Goal: Task Accomplishment & Management: Manage account settings

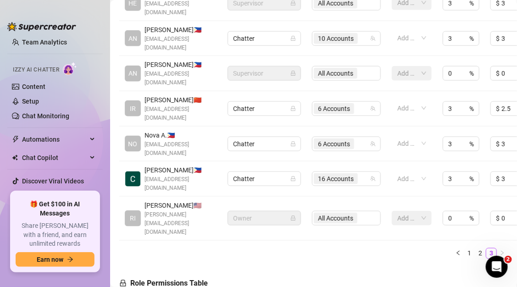
scroll to position [295, 0]
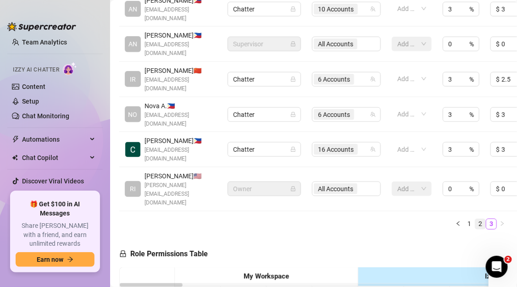
click at [482, 219] on link "2" at bounding box center [481, 224] width 10 height 10
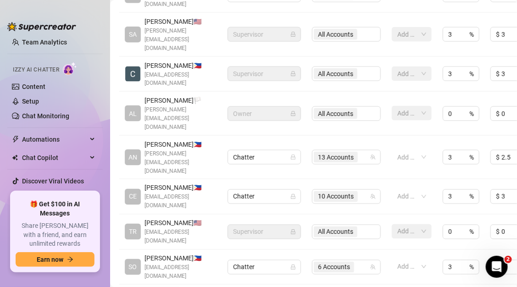
scroll to position [345, 0]
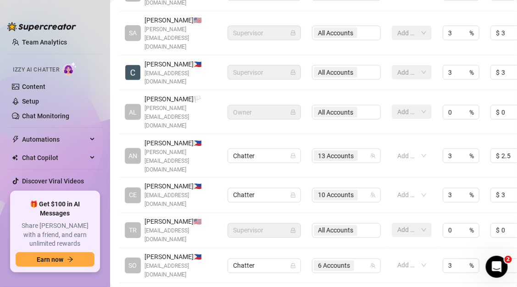
click at [195, 217] on span "[PERSON_NAME] 🇺🇸" at bounding box center [181, 222] width 72 height 10
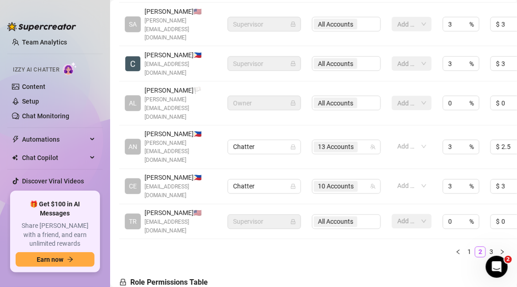
scroll to position [402, 0]
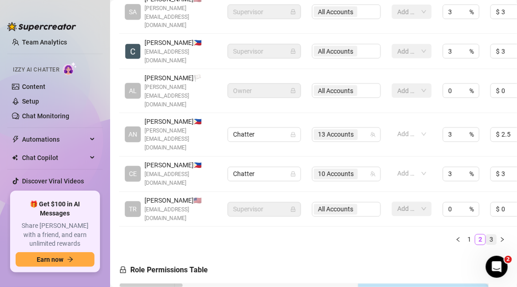
click at [489, 235] on link "3" at bounding box center [492, 240] width 10 height 10
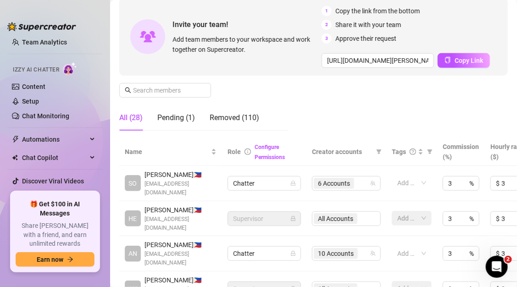
scroll to position [94, 0]
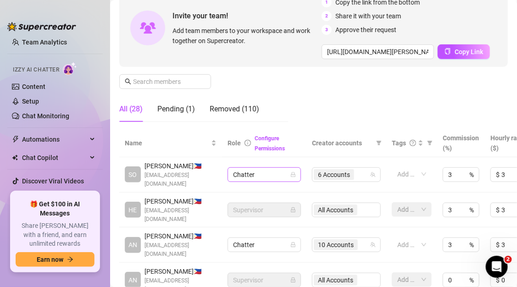
click at [293, 174] on span "Chatter" at bounding box center [264, 175] width 62 height 14
click at [274, 146] on link "Configure Permissions" at bounding box center [270, 143] width 30 height 17
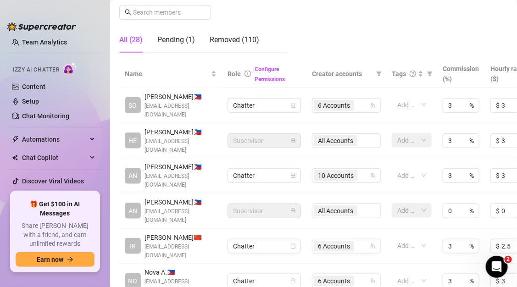
scroll to position [0, 0]
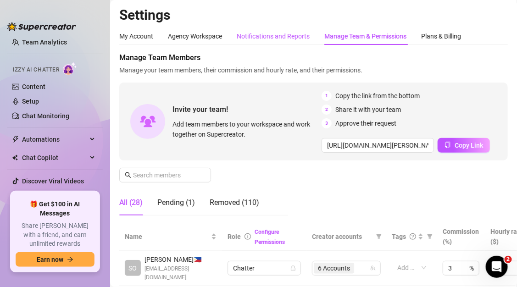
click at [282, 37] on div "Notifications and Reports" at bounding box center [273, 36] width 73 height 10
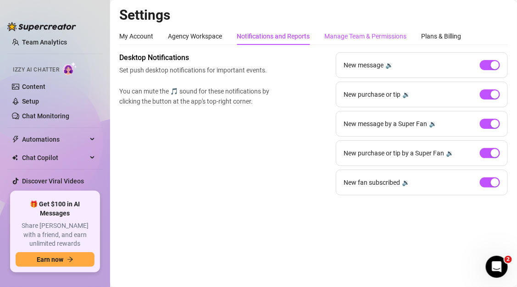
click at [347, 34] on div "Manage Team & Permissions" at bounding box center [366, 36] width 82 height 10
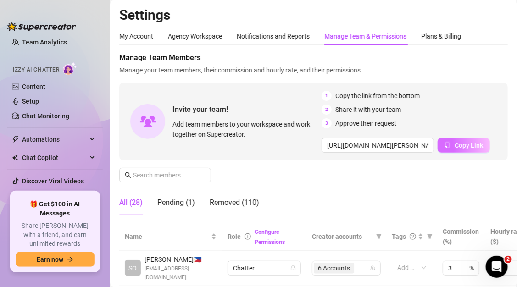
click at [450, 147] on button "Copy Link" at bounding box center [464, 145] width 52 height 15
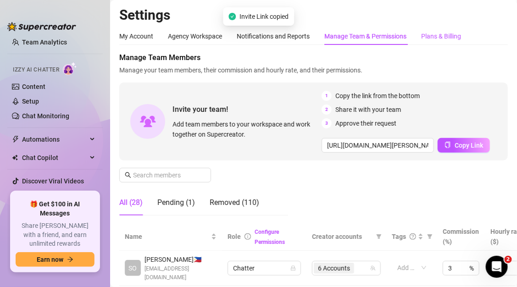
click at [423, 39] on div "Plans & Billing" at bounding box center [441, 36] width 40 height 10
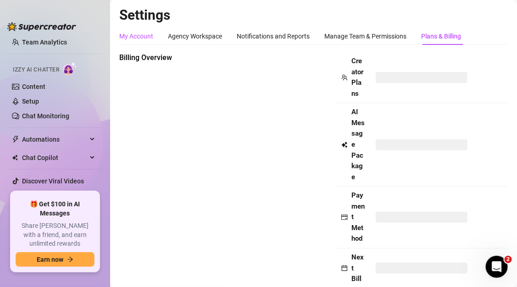
click at [146, 38] on div "My Account" at bounding box center [136, 36] width 34 height 10
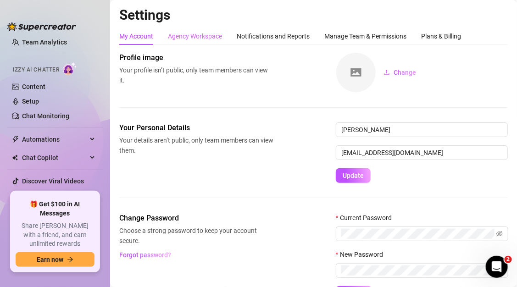
click at [198, 28] on div "Agency Workspace" at bounding box center [195, 36] width 54 height 17
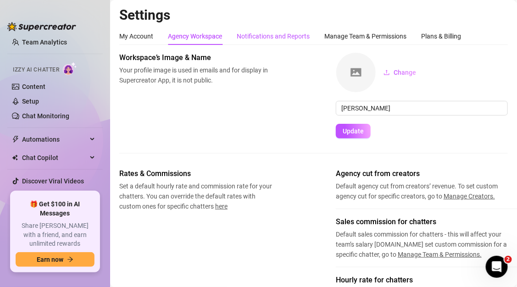
click at [286, 41] on div "Notifications and Reports" at bounding box center [273, 36] width 73 height 10
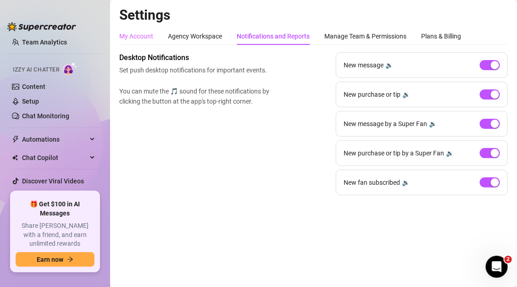
click at [149, 43] on div "My Account" at bounding box center [136, 36] width 34 height 17
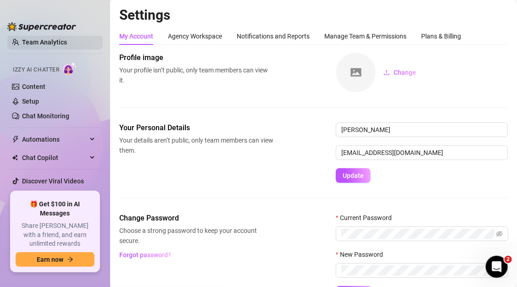
click at [44, 41] on link "Team Analytics" at bounding box center [44, 42] width 45 height 7
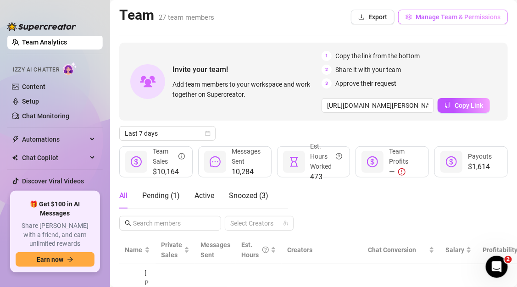
click at [440, 22] on button "Manage Team & Permissions" at bounding box center [453, 17] width 110 height 15
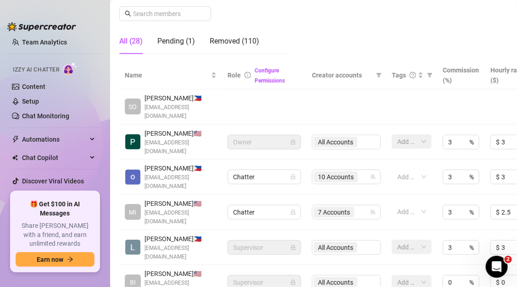
scroll to position [194, 0]
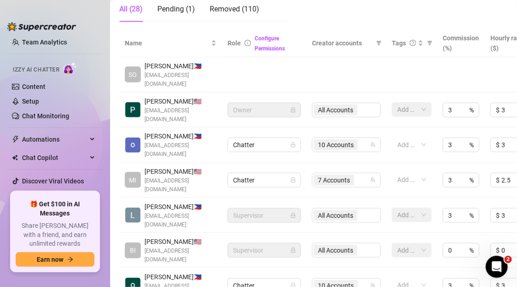
click at [158, 67] on span "[PERSON_NAME] 🇵🇭" at bounding box center [181, 66] width 72 height 10
click at [245, 73] on td at bounding box center [264, 74] width 84 height 35
click at [263, 49] on link "Configure Permissions" at bounding box center [270, 43] width 30 height 17
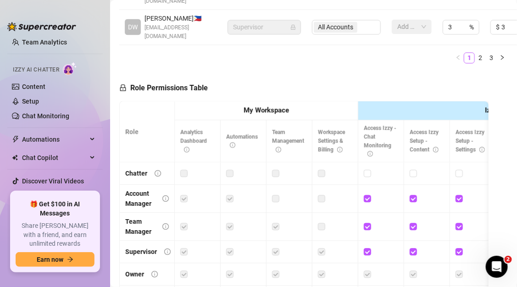
scroll to position [567, 0]
click at [184, 168] on label at bounding box center [183, 173] width 7 height 10
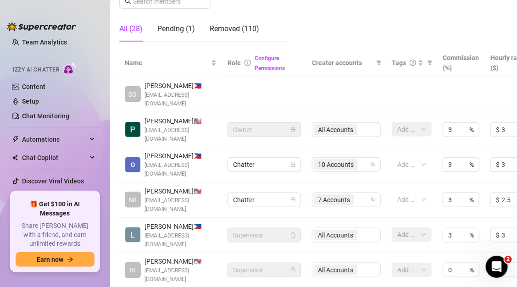
scroll to position [164, 0]
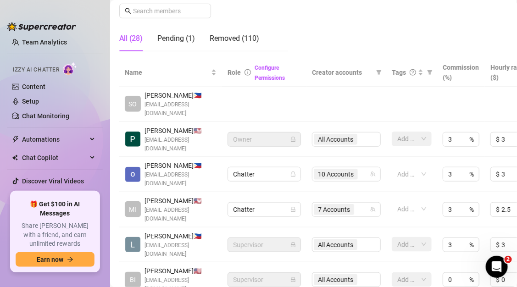
click at [134, 101] on span "SO" at bounding box center [133, 104] width 8 height 10
drag, startPoint x: 134, startPoint y: 101, endPoint x: 207, endPoint y: 94, distance: 73.9
click at [207, 94] on div "SO [PERSON_NAME] 🇵🇭 [EMAIL_ADDRESS][DOMAIN_NAME]" at bounding box center [171, 104] width 92 height 28
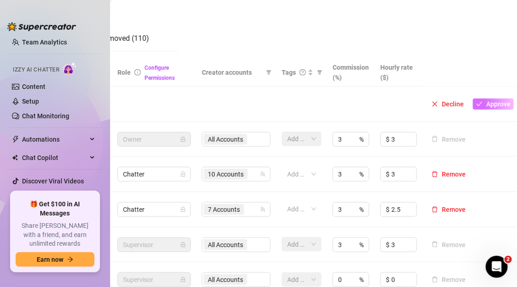
click at [487, 101] on span "Approve" at bounding box center [499, 104] width 24 height 7
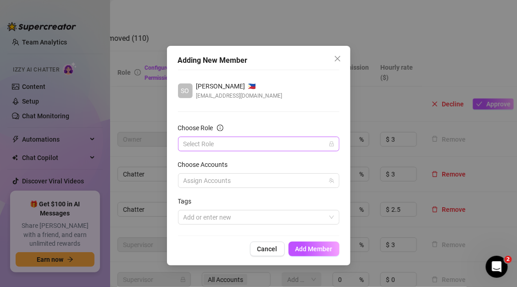
click at [253, 138] on input "Choose Role" at bounding box center [255, 144] width 142 height 14
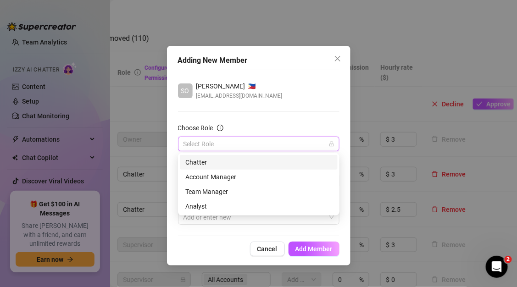
click at [240, 159] on div "Chatter" at bounding box center [258, 162] width 147 height 10
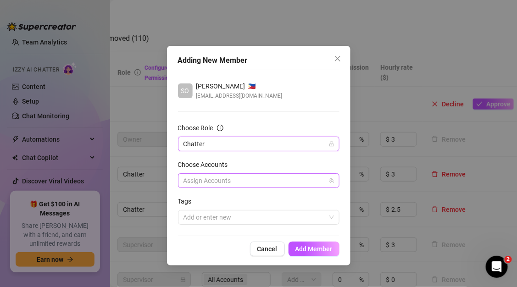
click at [238, 180] on div at bounding box center [254, 180] width 148 height 13
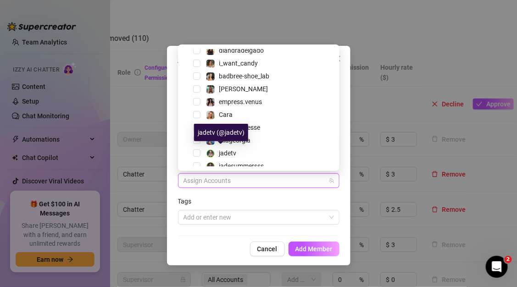
scroll to position [157, 0]
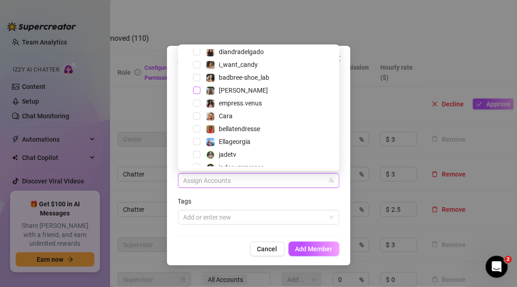
click at [197, 89] on span "Select tree node" at bounding box center [196, 90] width 7 height 7
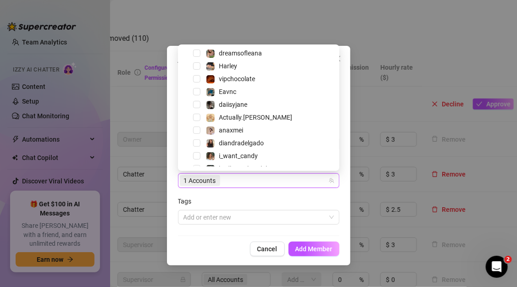
scroll to position [59, 0]
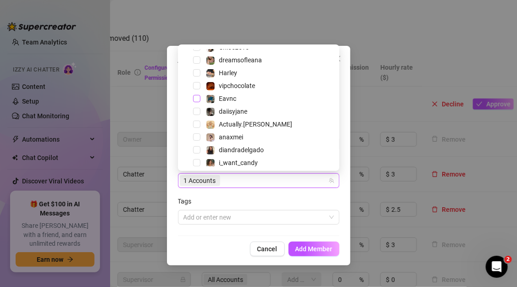
click at [197, 99] on span "Select tree node" at bounding box center [196, 98] width 7 height 7
click at [199, 124] on span "Select tree node" at bounding box center [196, 124] width 7 height 7
click at [199, 138] on span "Select tree node" at bounding box center [196, 137] width 7 height 7
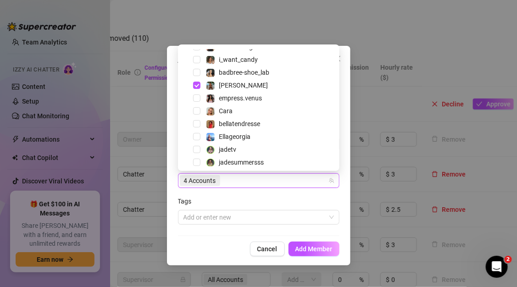
scroll to position [168, 0]
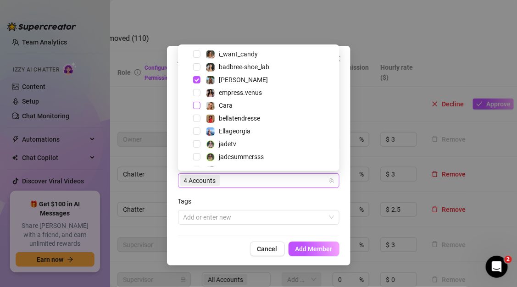
click at [200, 106] on span "Select tree node" at bounding box center [196, 105] width 7 height 7
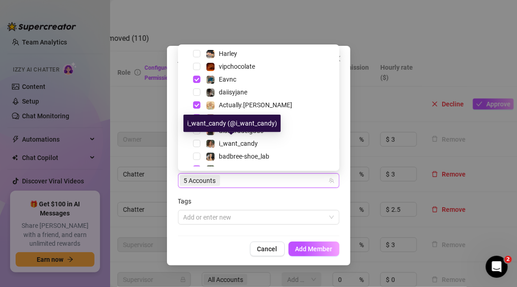
scroll to position [178, 0]
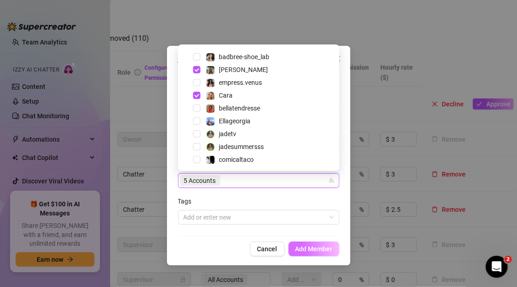
click at [317, 253] on button "Add Member" at bounding box center [314, 249] width 51 height 15
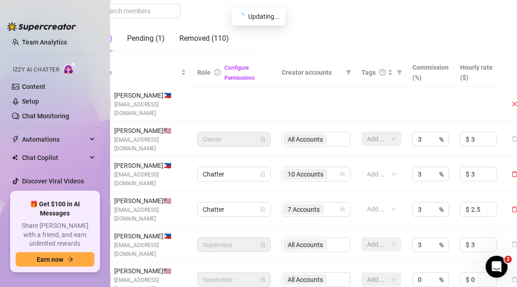
scroll to position [164, 0]
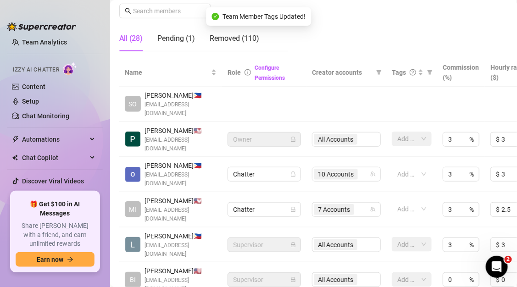
click at [275, 100] on td at bounding box center [264, 104] width 84 height 35
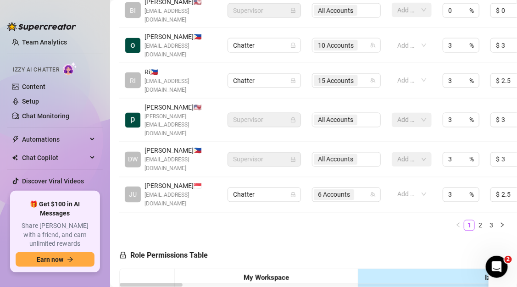
scroll to position [396, 0]
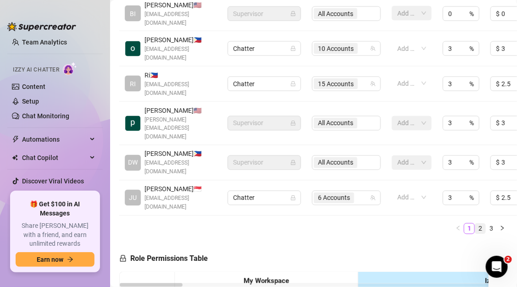
click at [477, 224] on link "2" at bounding box center [481, 229] width 10 height 10
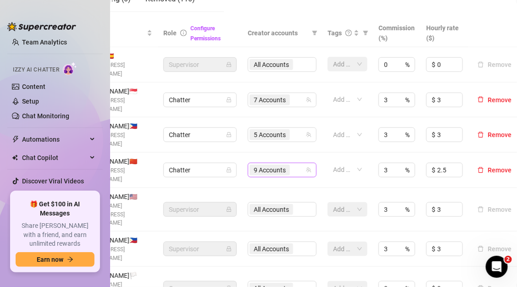
scroll to position [204, 67]
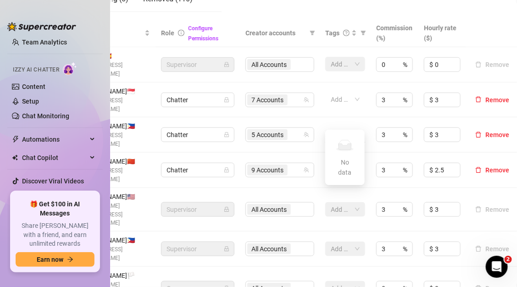
click at [354, 128] on div "Add or enter new" at bounding box center [345, 135] width 40 height 15
click at [351, 118] on td "Add or enter new" at bounding box center [345, 135] width 51 height 35
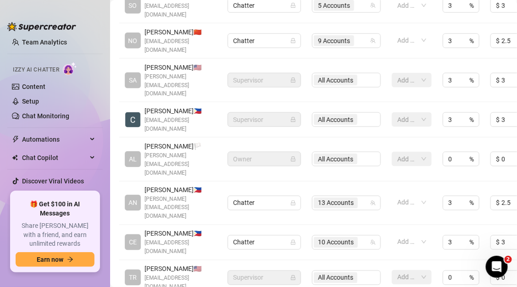
scroll to position [334, 0]
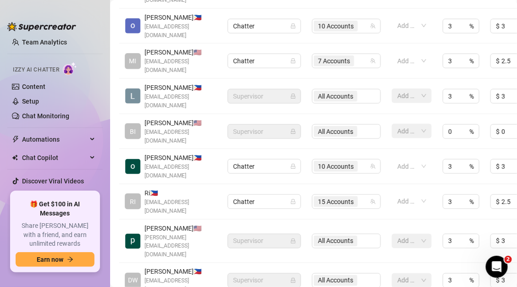
scroll to position [276, 0]
